Goal: Find specific page/section: Find specific page/section

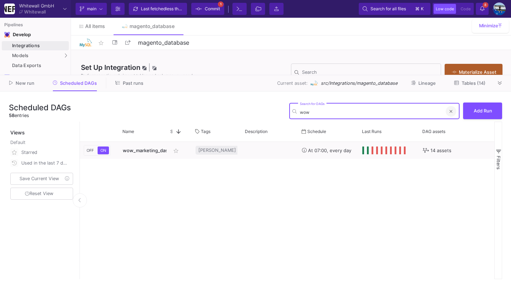
type input "wow"
click at [450, 110] on icon at bounding box center [450, 111] width 3 height 4
